Goal: Answer question/provide support

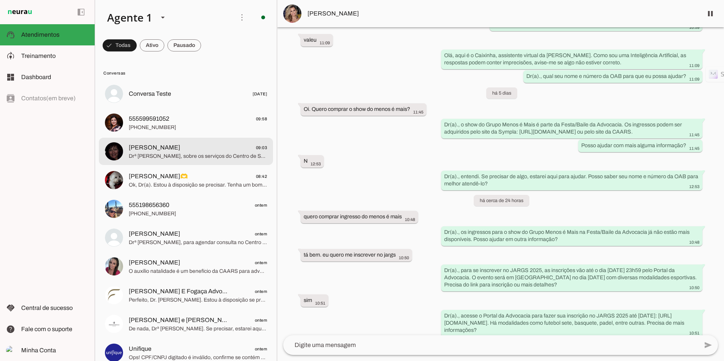
click at [152, 100] on div at bounding box center [198, 94] width 138 height 11
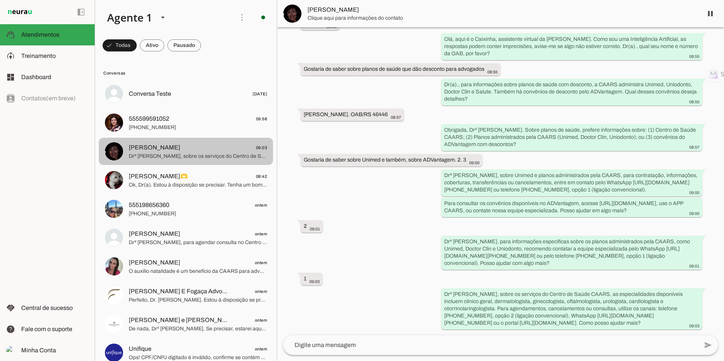
scroll to position [65, 0]
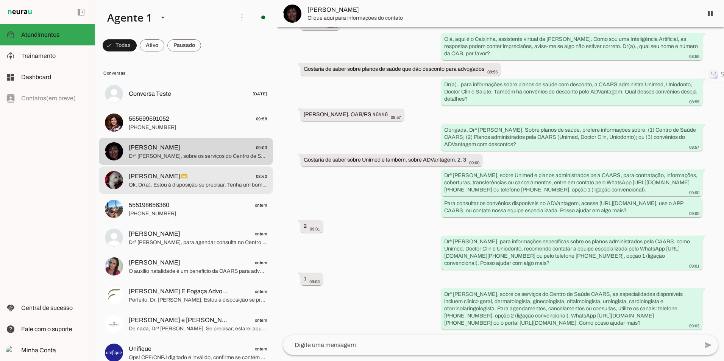
click at [181, 177] on span "[PERSON_NAME]🫶 08:42" at bounding box center [198, 176] width 138 height 9
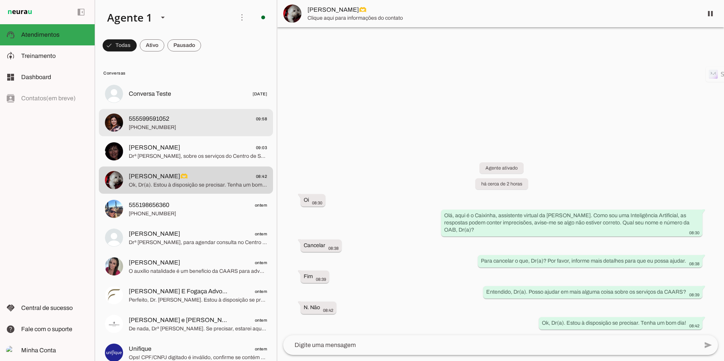
click at [177, 129] on span "[PHONE_NUMBER]" at bounding box center [198, 128] width 138 height 8
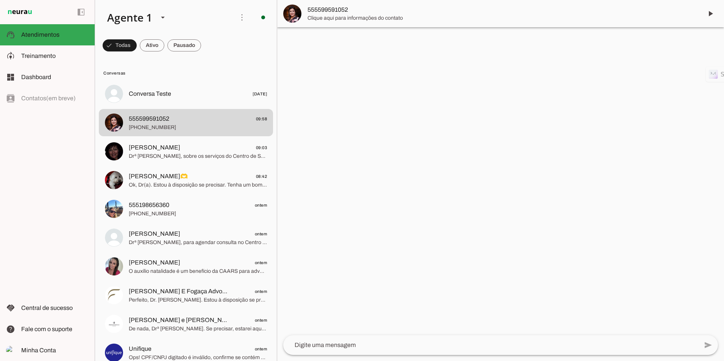
click at [288, 19] on img at bounding box center [292, 14] width 18 height 18
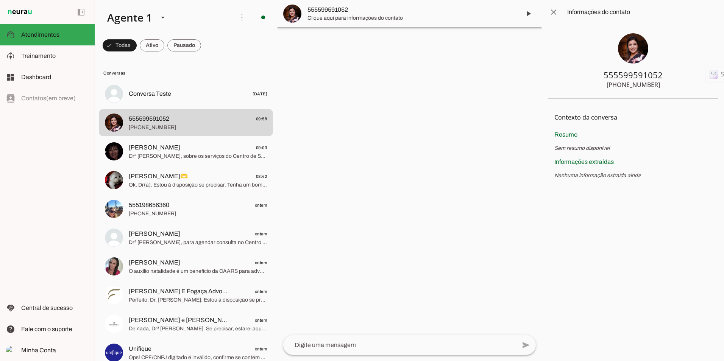
click at [642, 41] on img at bounding box center [633, 48] width 30 height 30
click at [547, 10] on span at bounding box center [554, 12] width 18 height 18
